Goal: Task Accomplishment & Management: Use online tool/utility

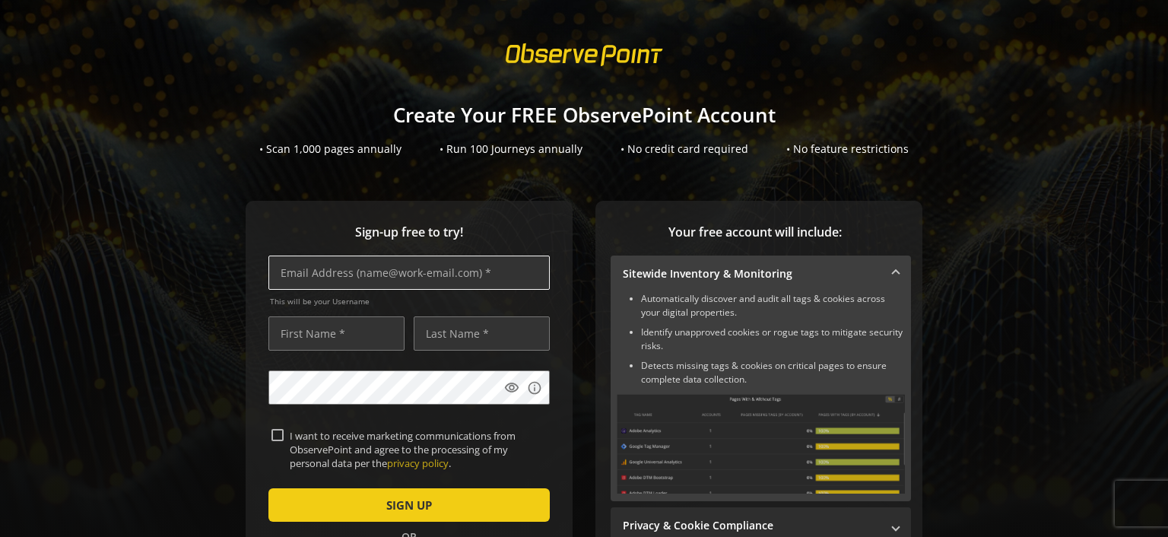
scroll to position [11, 0]
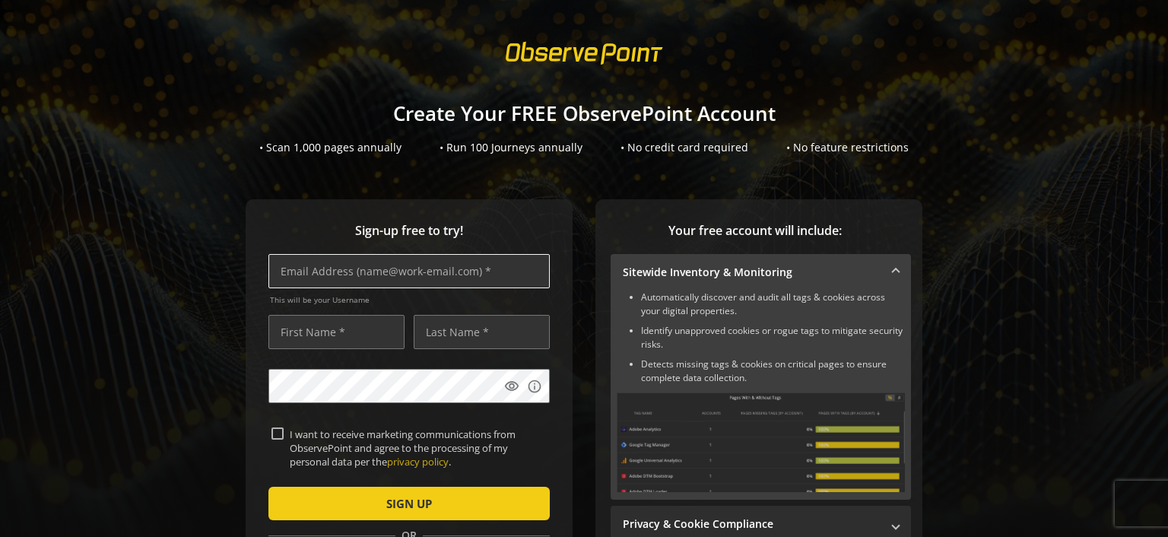
click at [406, 274] on input "text" at bounding box center [408, 271] width 281 height 34
type input "[PERSON_NAME][EMAIL_ADDRESS][PERSON_NAME][DOMAIN_NAME]"
type input "[PERSON_NAME]"
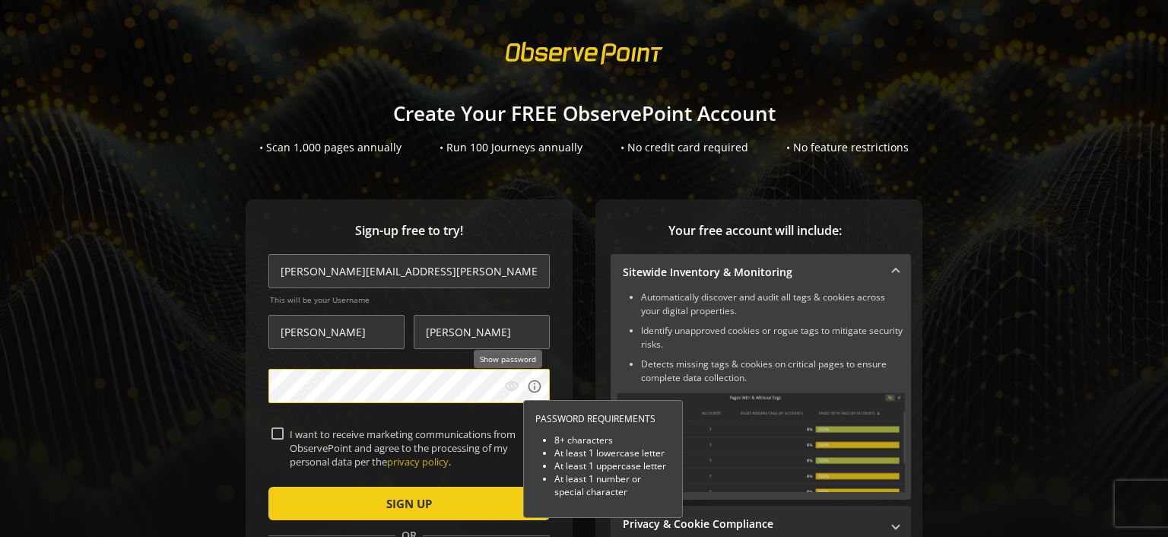
click at [510, 382] on mat-icon "visibility" at bounding box center [511, 386] width 15 height 15
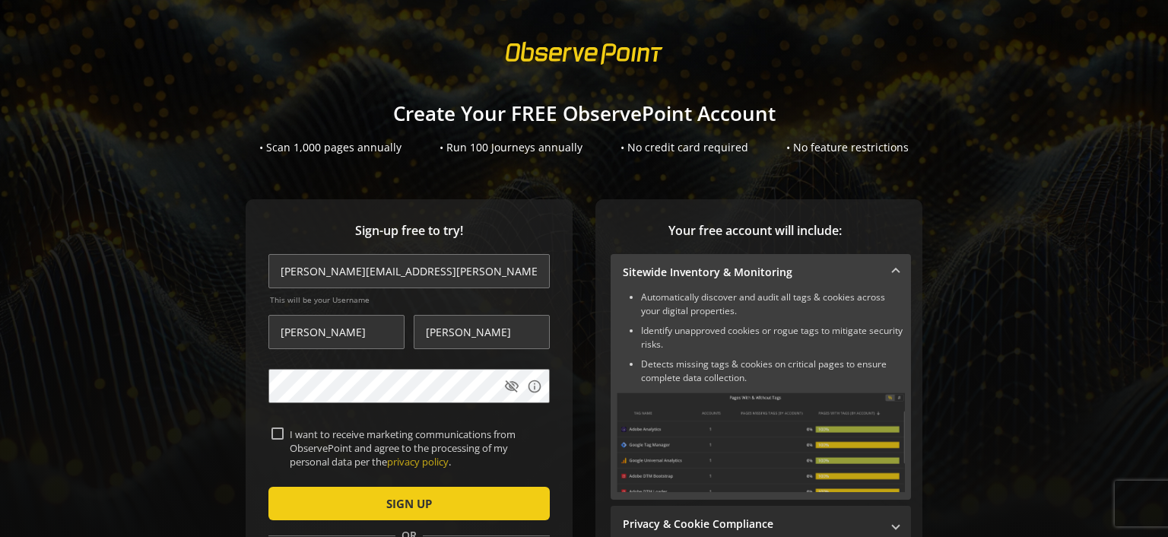
click at [274, 436] on input "I want to receive marketing communications from ObservePoint and agree to the p…" at bounding box center [277, 433] width 12 height 12
checkbox input "true"
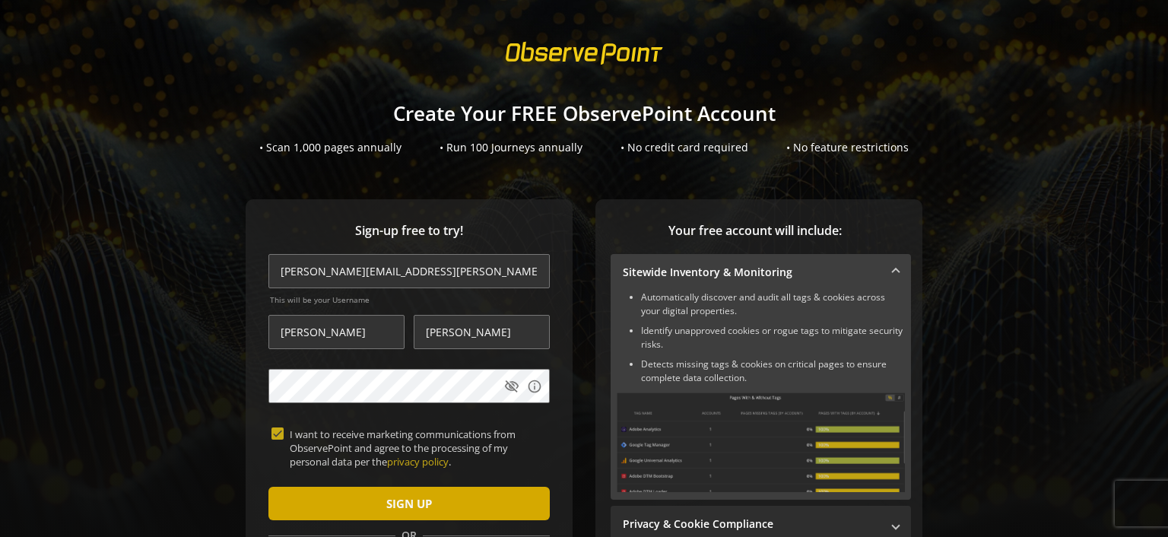
click at [412, 501] on span "SIGN UP" at bounding box center [409, 503] width 46 height 27
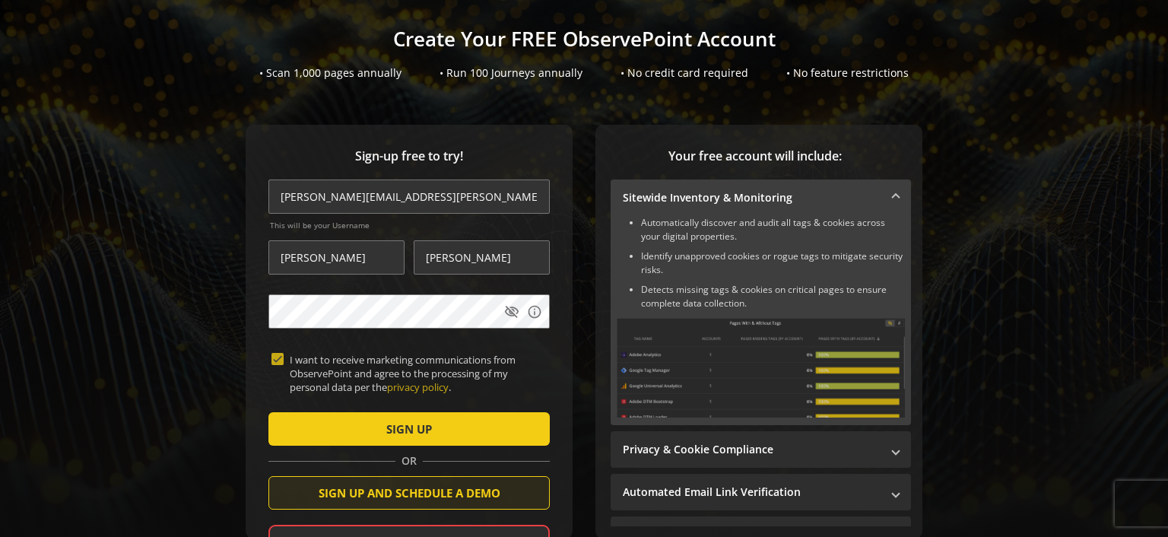
scroll to position [71, 0]
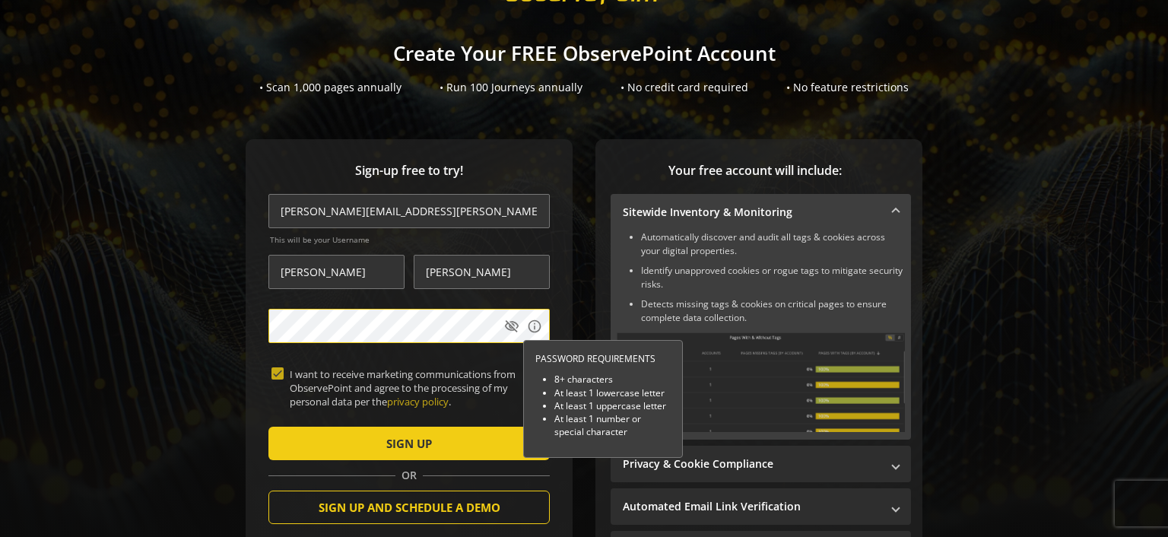
click at [159, 312] on div "Sign-up free to try! [PERSON_NAME][EMAIL_ADDRESS][PERSON_NAME][DOMAIN_NAME] Thi…" at bounding box center [583, 376] width 1131 height 474
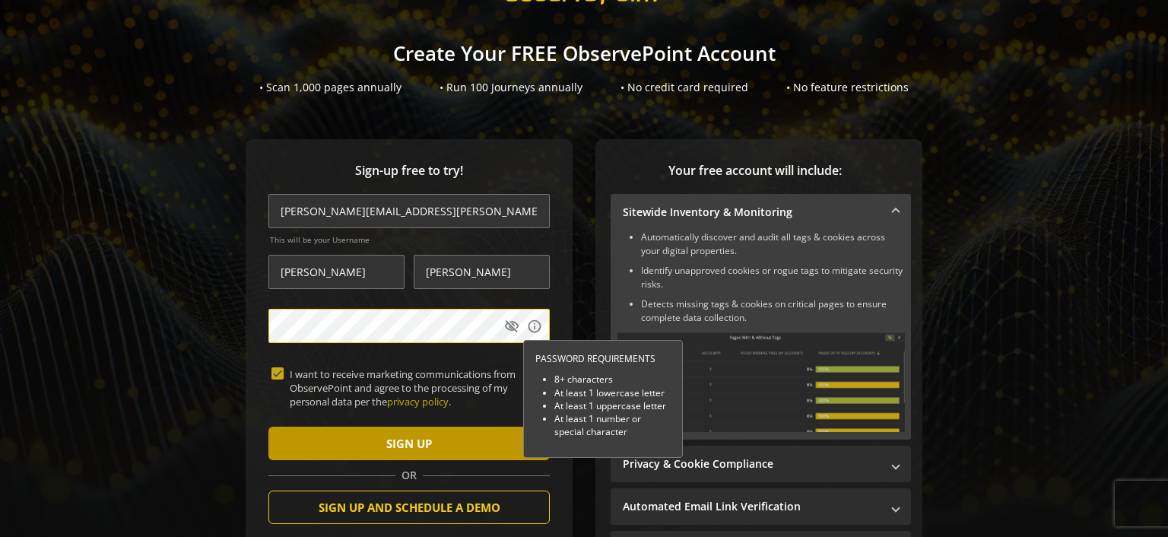
click at [389, 449] on span "SIGN UP" at bounding box center [409, 443] width 46 height 27
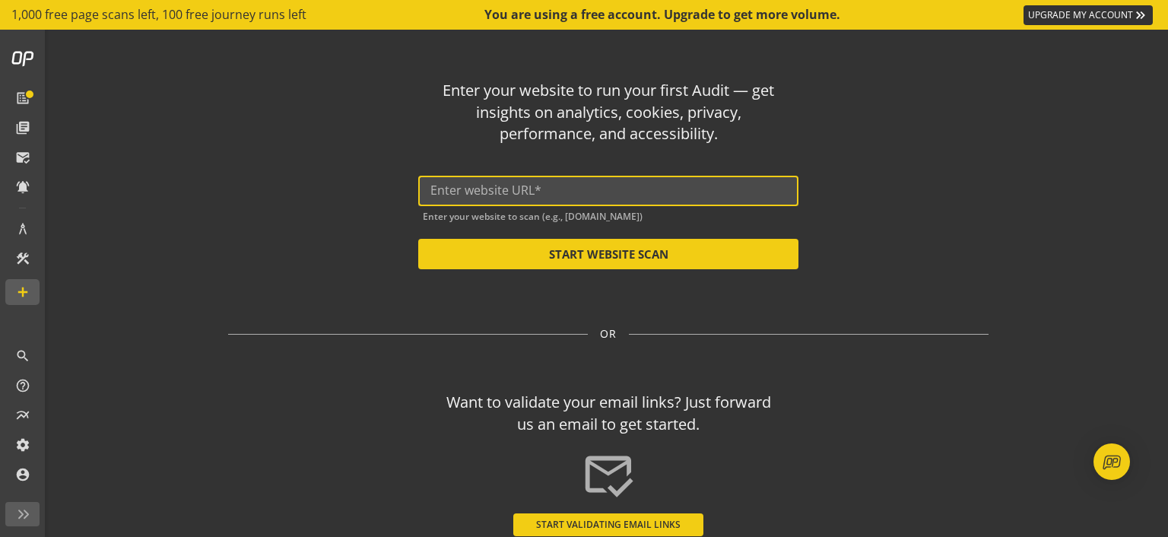
click at [556, 191] on input "text" at bounding box center [608, 190] width 356 height 14
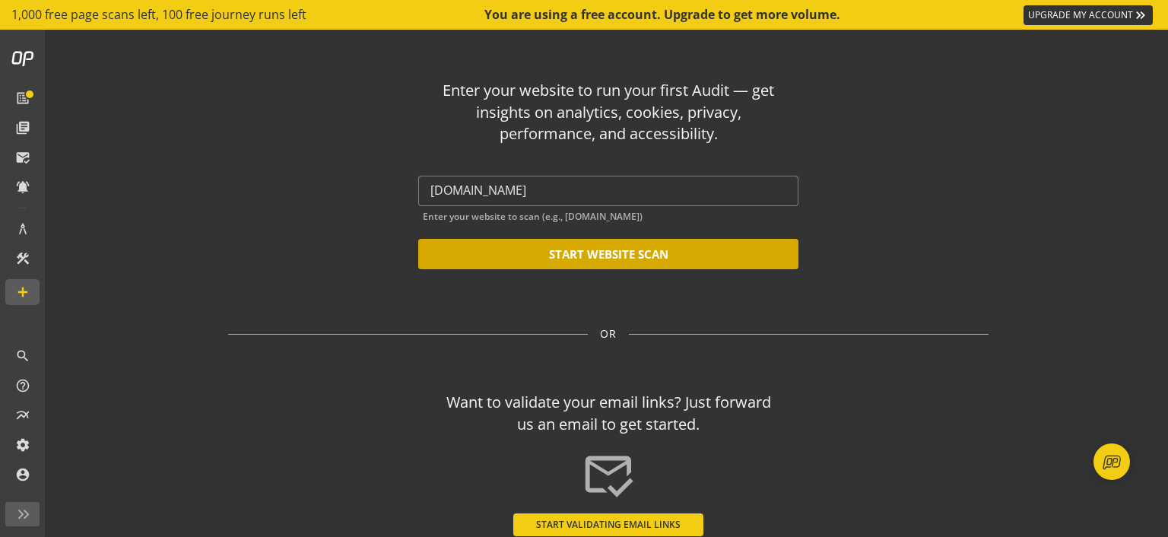
click at [596, 252] on button "START WEBSITE SCAN" at bounding box center [608, 254] width 380 height 30
type input "[URL][DOMAIN_NAME]"
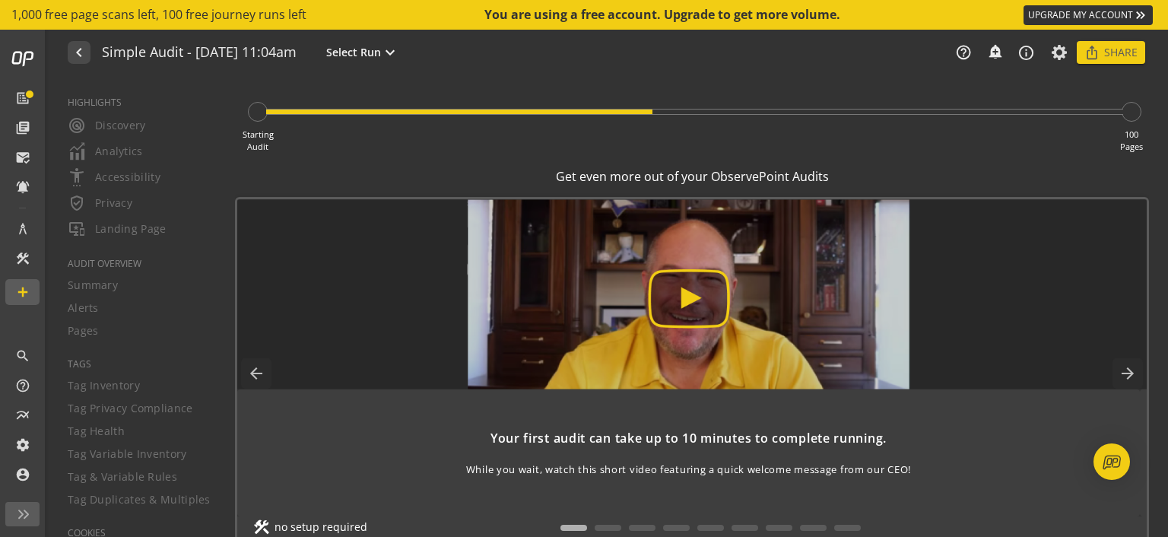
scroll to position [78, 0]
